Goal: Task Accomplishment & Management: Manage account settings

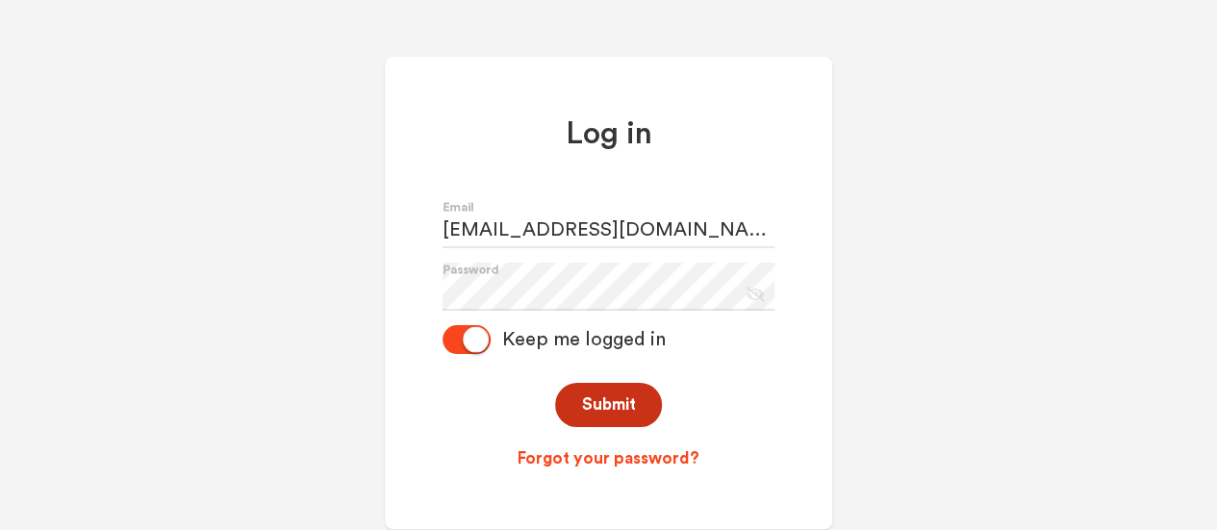
click at [596, 408] on button "Submit" at bounding box center [608, 405] width 107 height 45
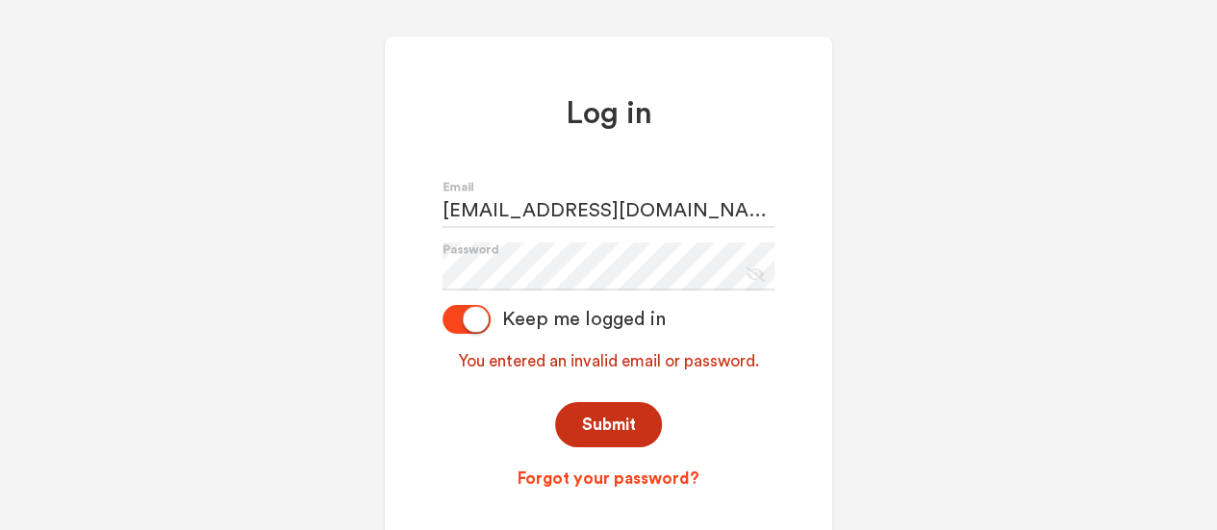
click at [622, 428] on button "Submit" at bounding box center [608, 424] width 107 height 45
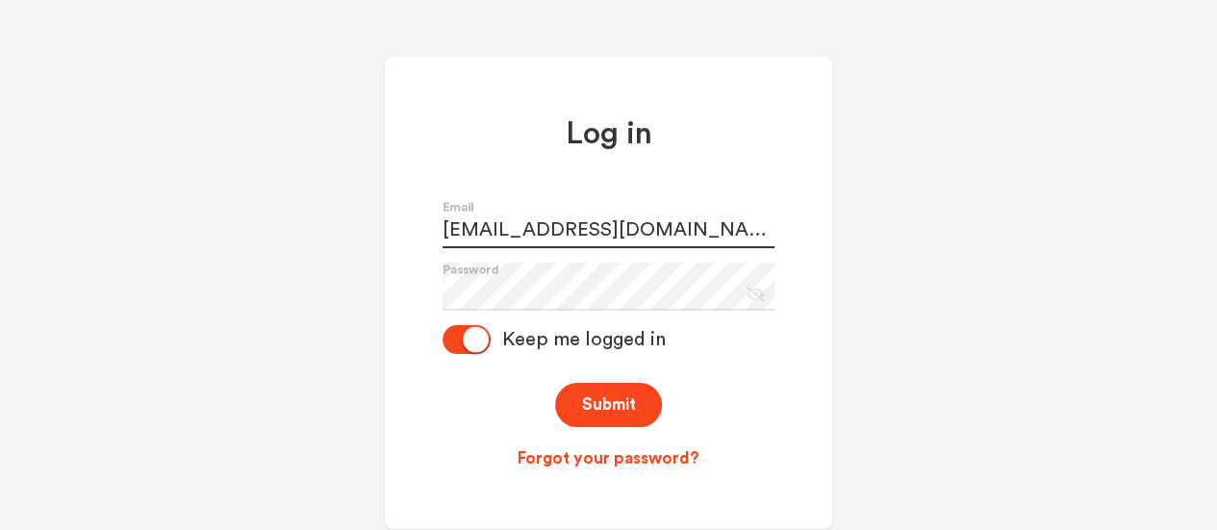
click at [724, 215] on input "[EMAIL_ADDRESS][DOMAIN_NAME]" at bounding box center [609, 224] width 332 height 48
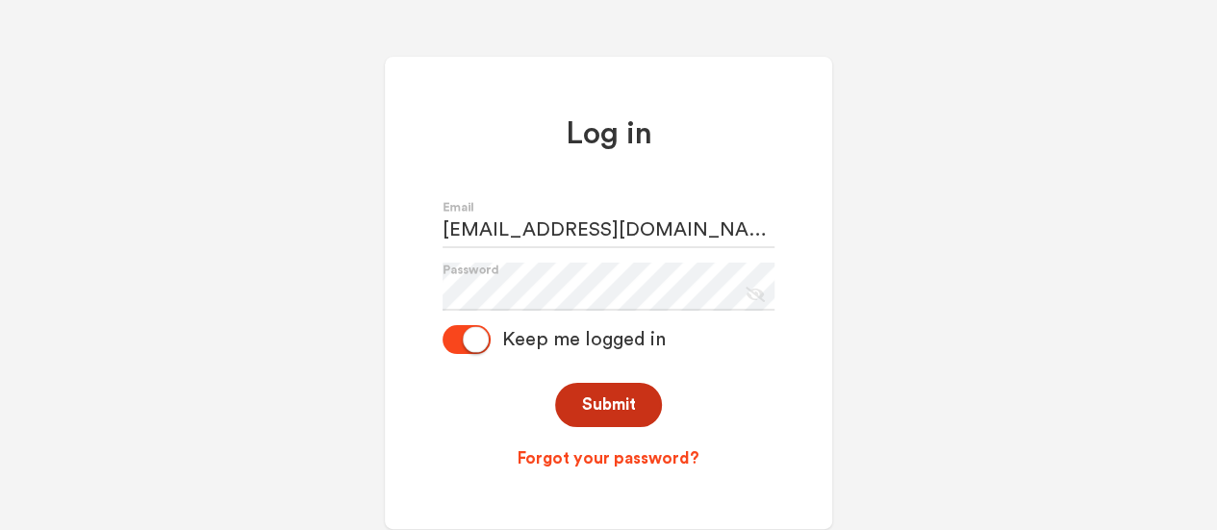
click at [621, 415] on button "Submit" at bounding box center [608, 405] width 107 height 45
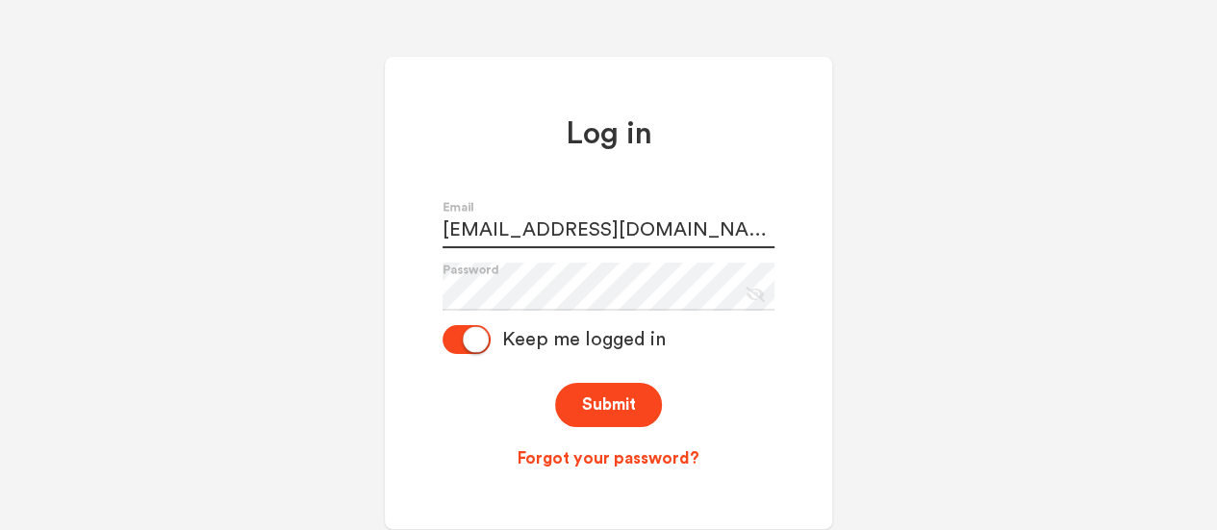
click at [595, 218] on input "[EMAIL_ADDRESS][DOMAIN_NAME]" at bounding box center [609, 224] width 332 height 48
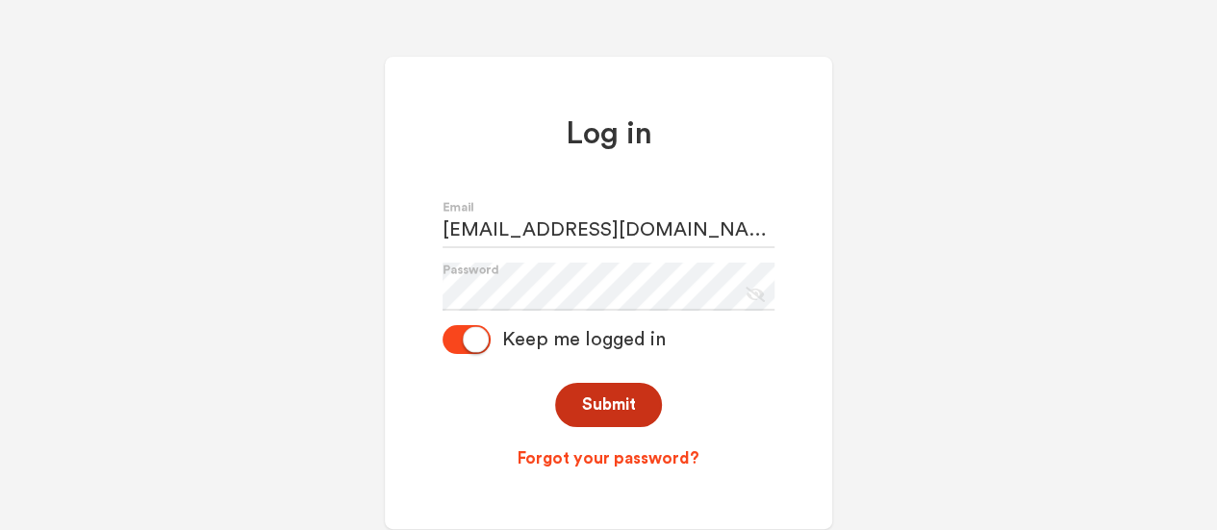
click at [614, 411] on button "Submit" at bounding box center [608, 405] width 107 height 45
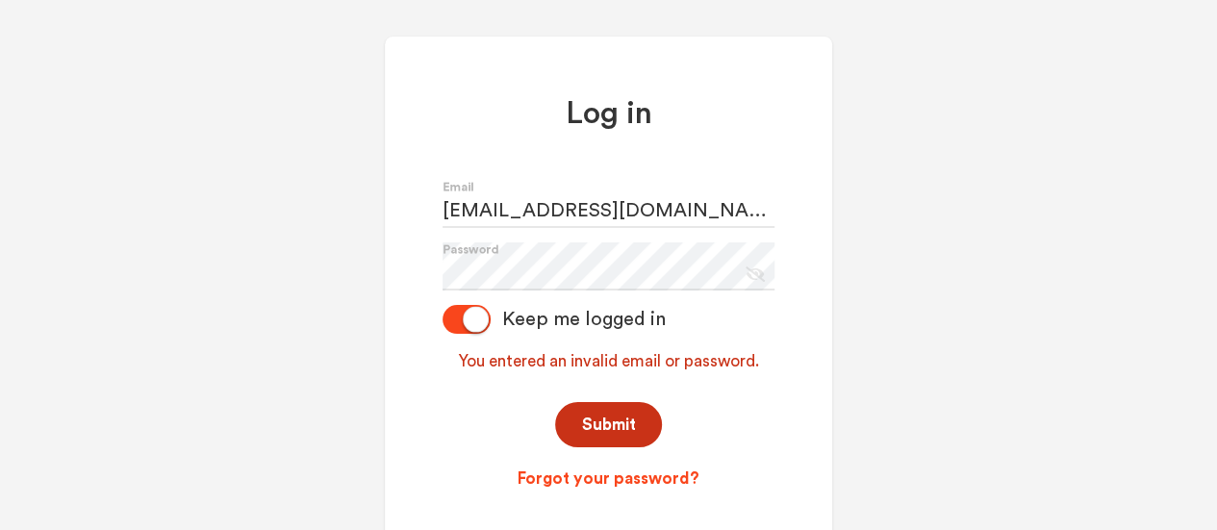
scroll to position [77, 0]
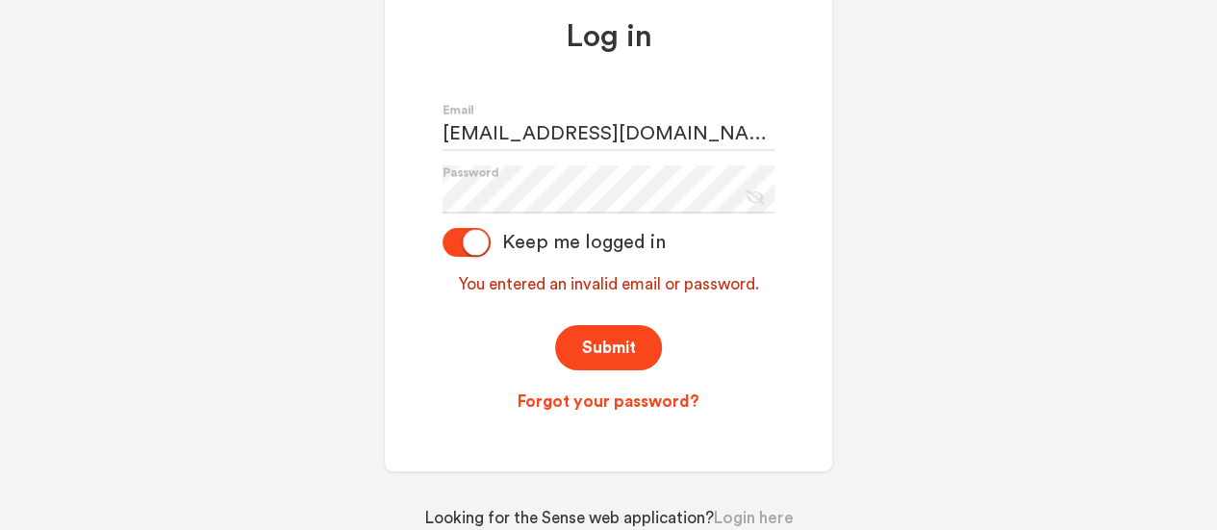
click at [549, 238] on div "Keep me logged in" at bounding box center [578, 242] width 175 height 23
click at [443, 243] on input "Keep me logged in" at bounding box center [443, 243] width 0 height 0
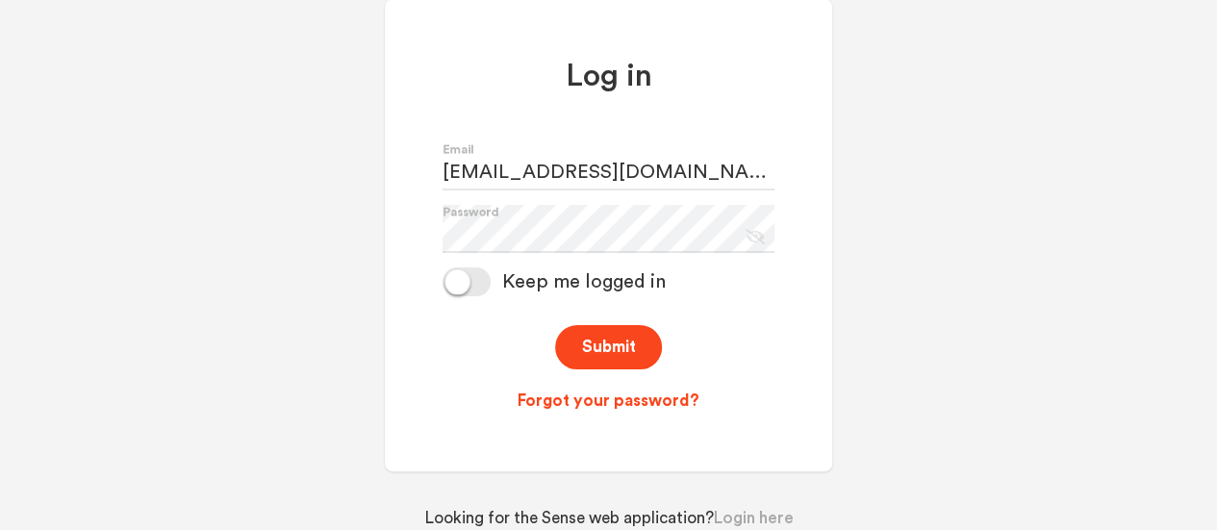
click at [551, 276] on div "Keep me logged in" at bounding box center [578, 281] width 175 height 23
click at [443, 282] on input "Keep me logged in" at bounding box center [443, 282] width 0 height 0
click at [758, 230] on icon "Eye Slash Icon" at bounding box center [752, 233] width 26 height 27
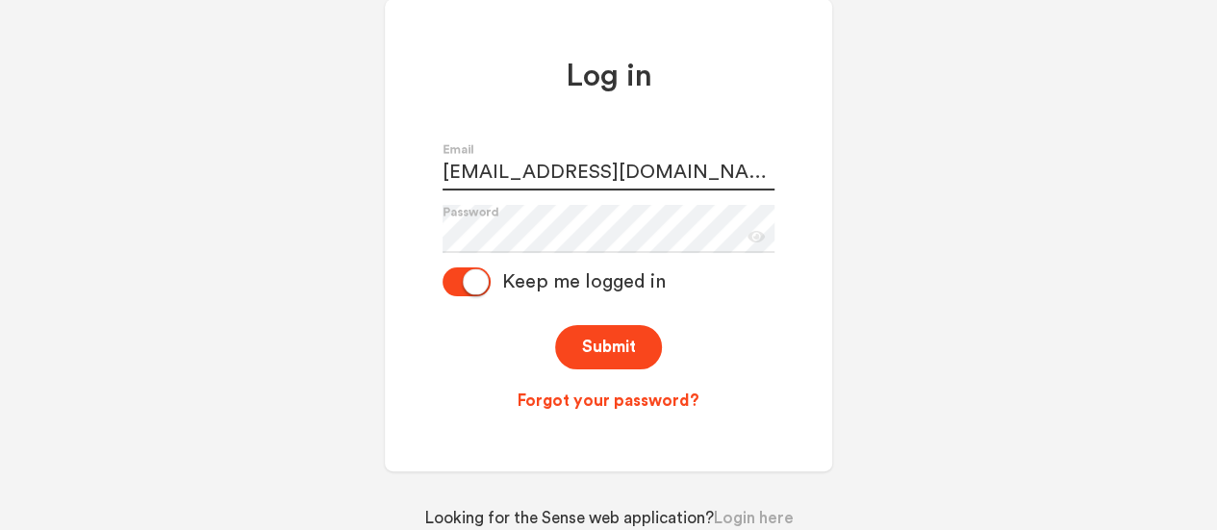
click at [701, 163] on input "[EMAIL_ADDRESS][DOMAIN_NAME]" at bounding box center [609, 166] width 332 height 48
type input "[EMAIL_ADDRESS][DOMAIN_NAME]"
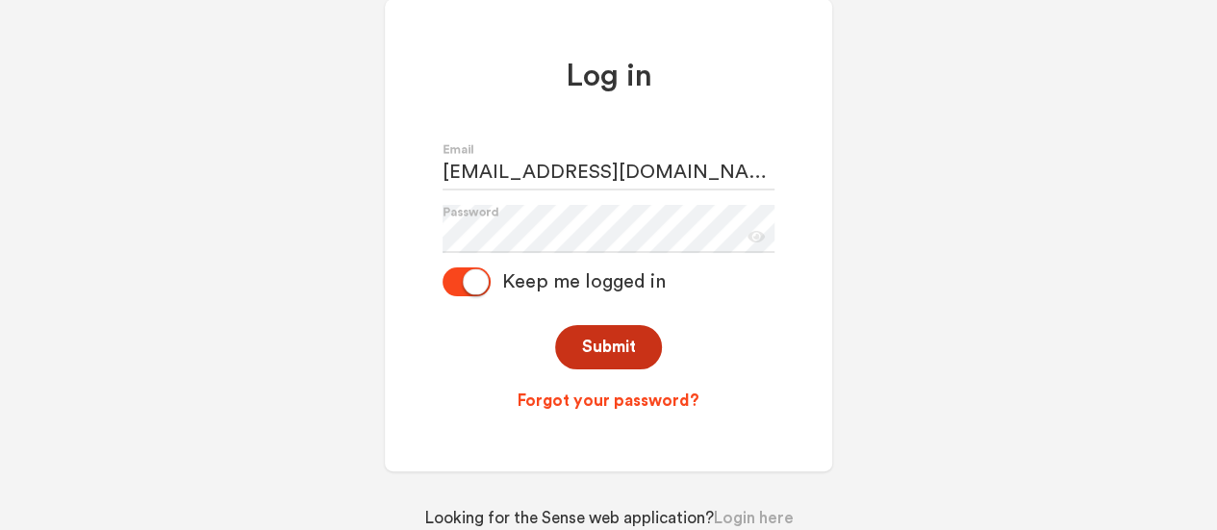
click at [596, 341] on button "Submit" at bounding box center [608, 347] width 107 height 45
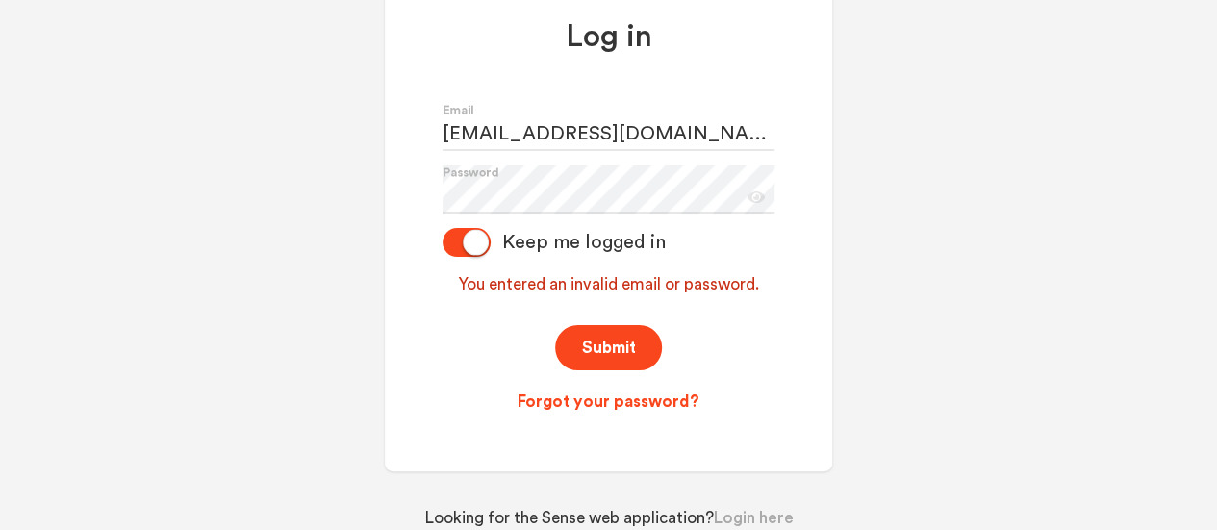
scroll to position [0, 0]
